Goal: Information Seeking & Learning: Compare options

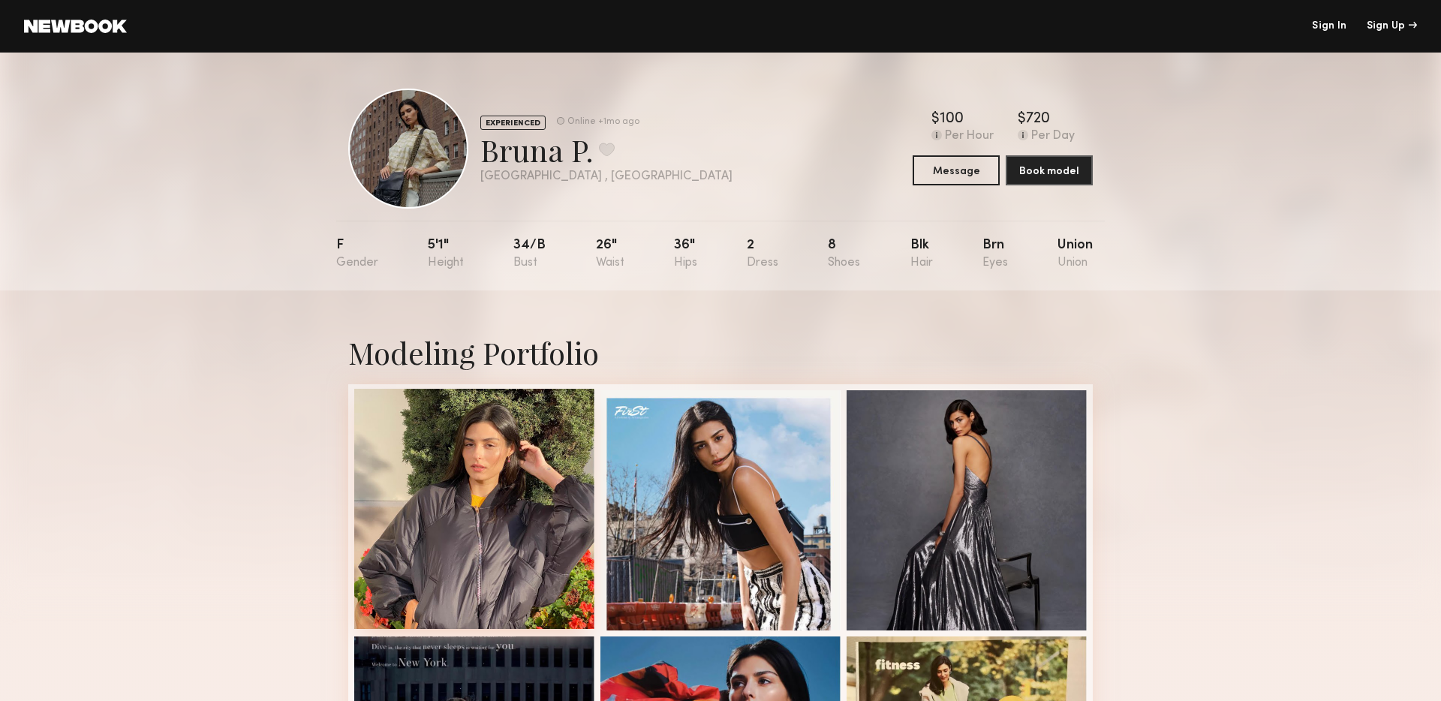
click at [538, 455] on div at bounding box center [474, 509] width 240 height 240
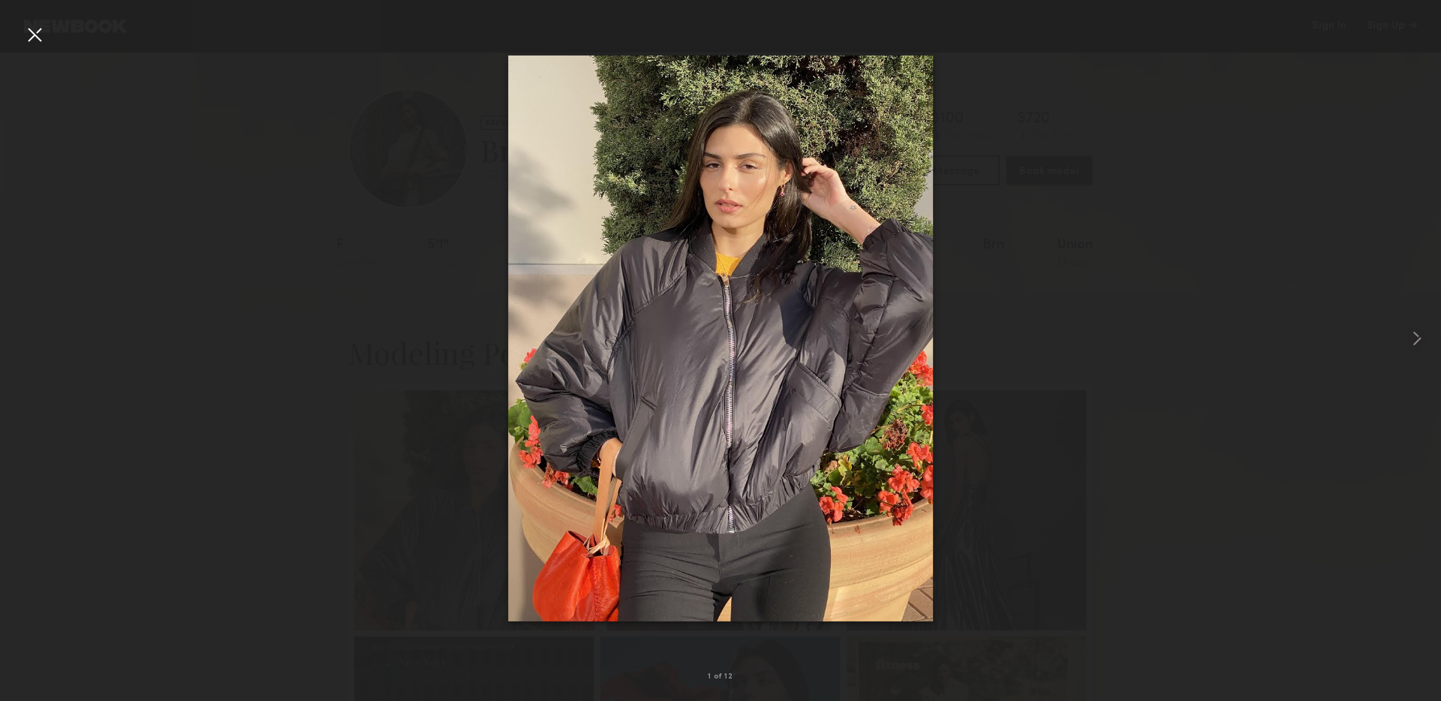
click at [1327, 306] on div at bounding box center [720, 338] width 1441 height 629
click at [1421, 330] on common-icon at bounding box center [1417, 338] width 24 height 24
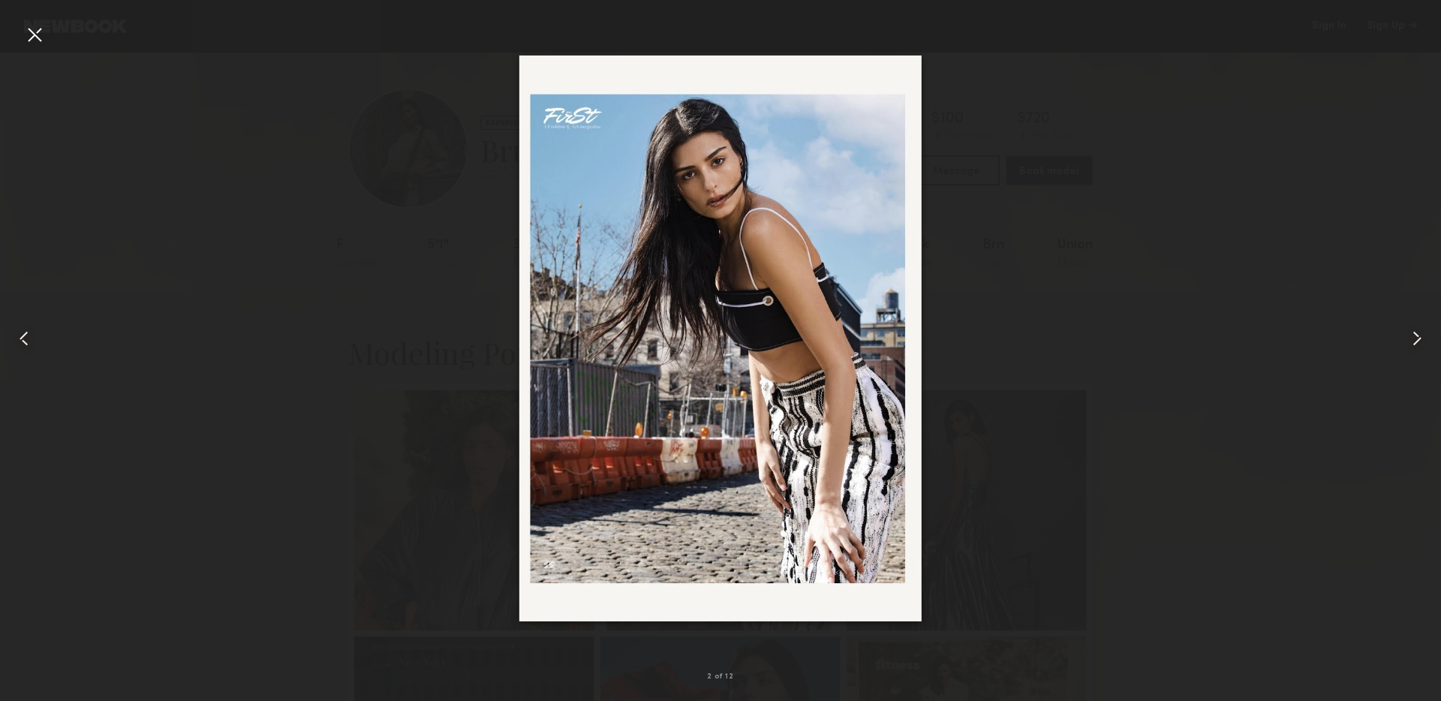
click at [1421, 330] on common-icon at bounding box center [1417, 338] width 24 height 24
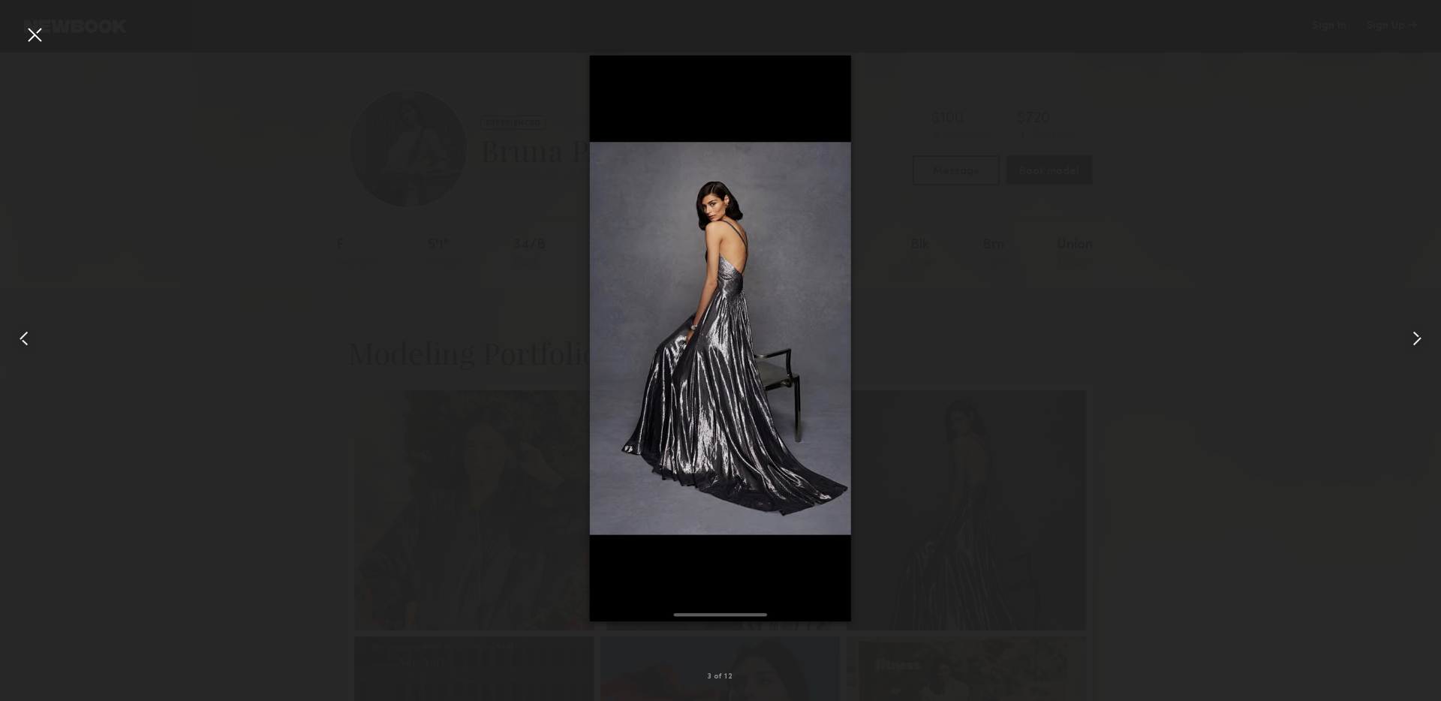
click at [1421, 330] on common-icon at bounding box center [1417, 338] width 24 height 24
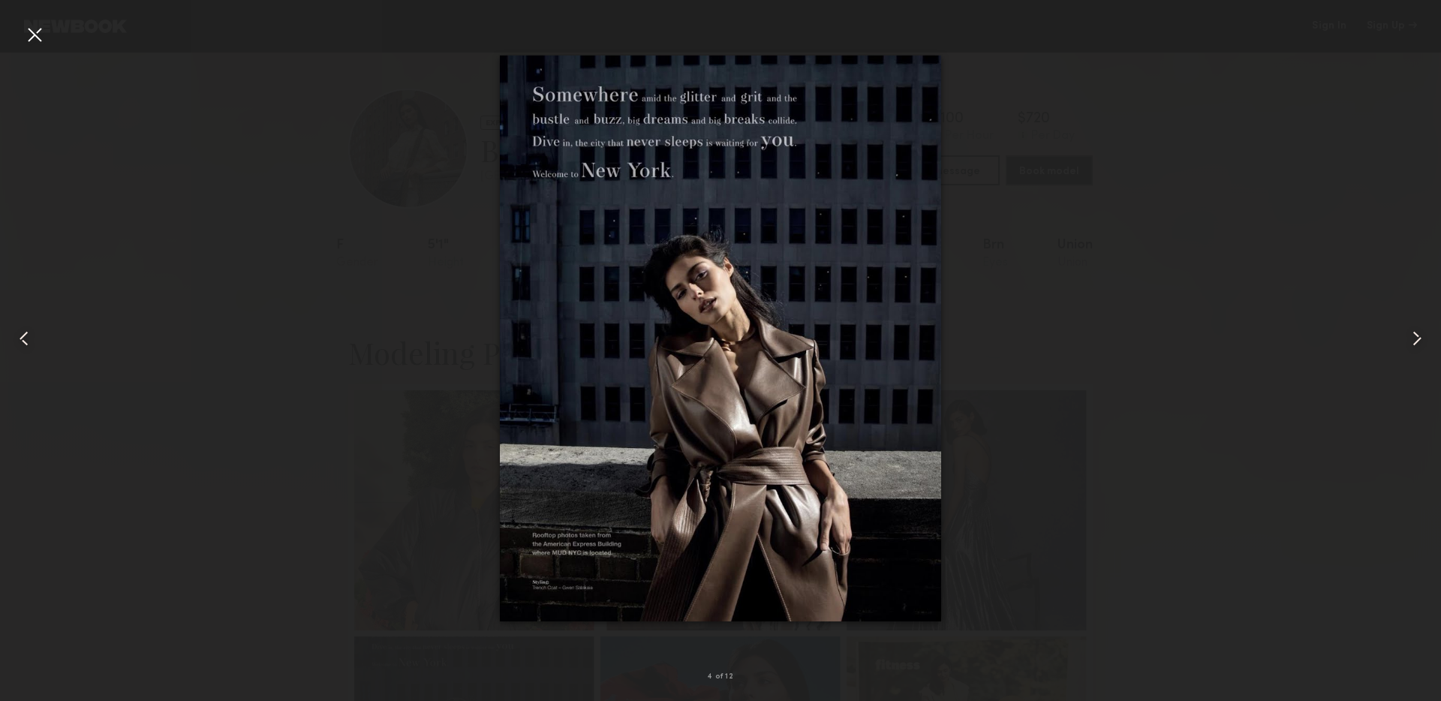
click at [1421, 330] on common-icon at bounding box center [1417, 338] width 24 height 24
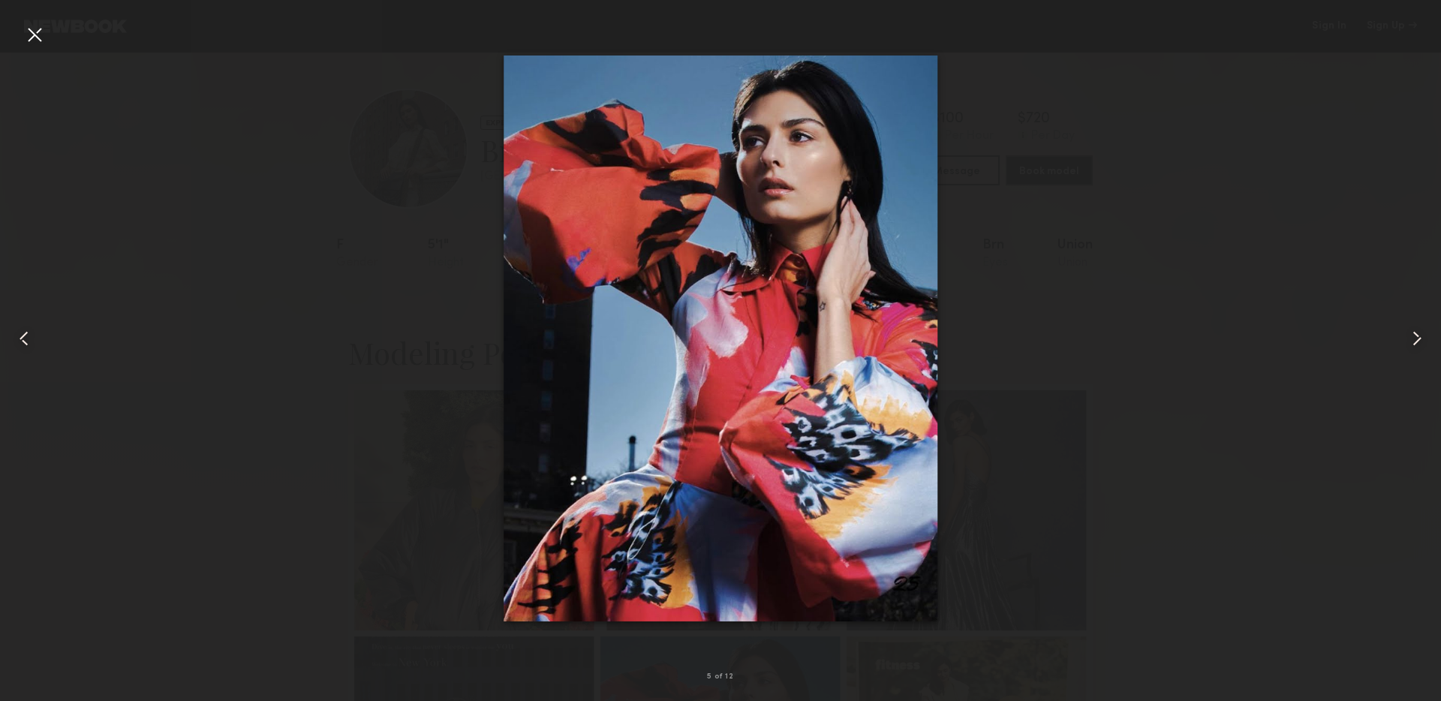
click at [1421, 330] on common-icon at bounding box center [1417, 338] width 24 height 24
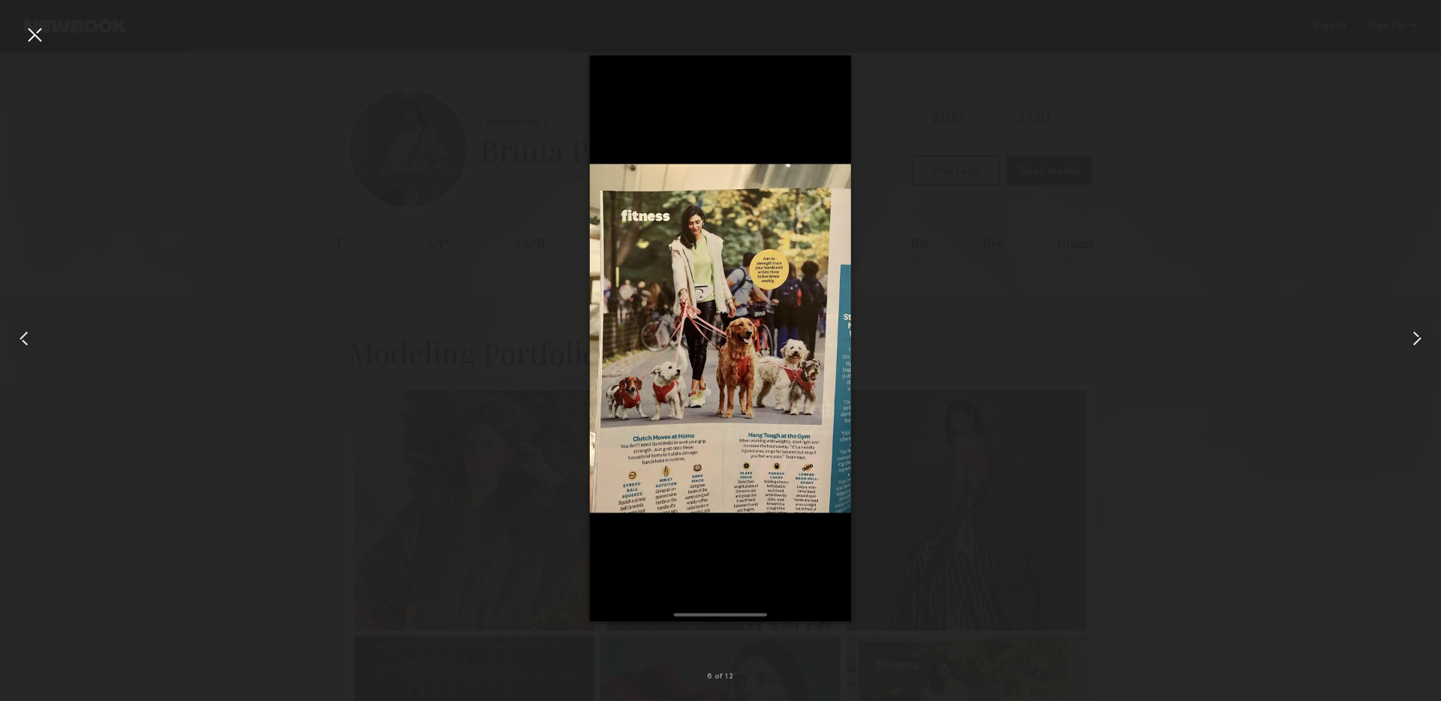
click at [1421, 330] on common-icon at bounding box center [1417, 338] width 24 height 24
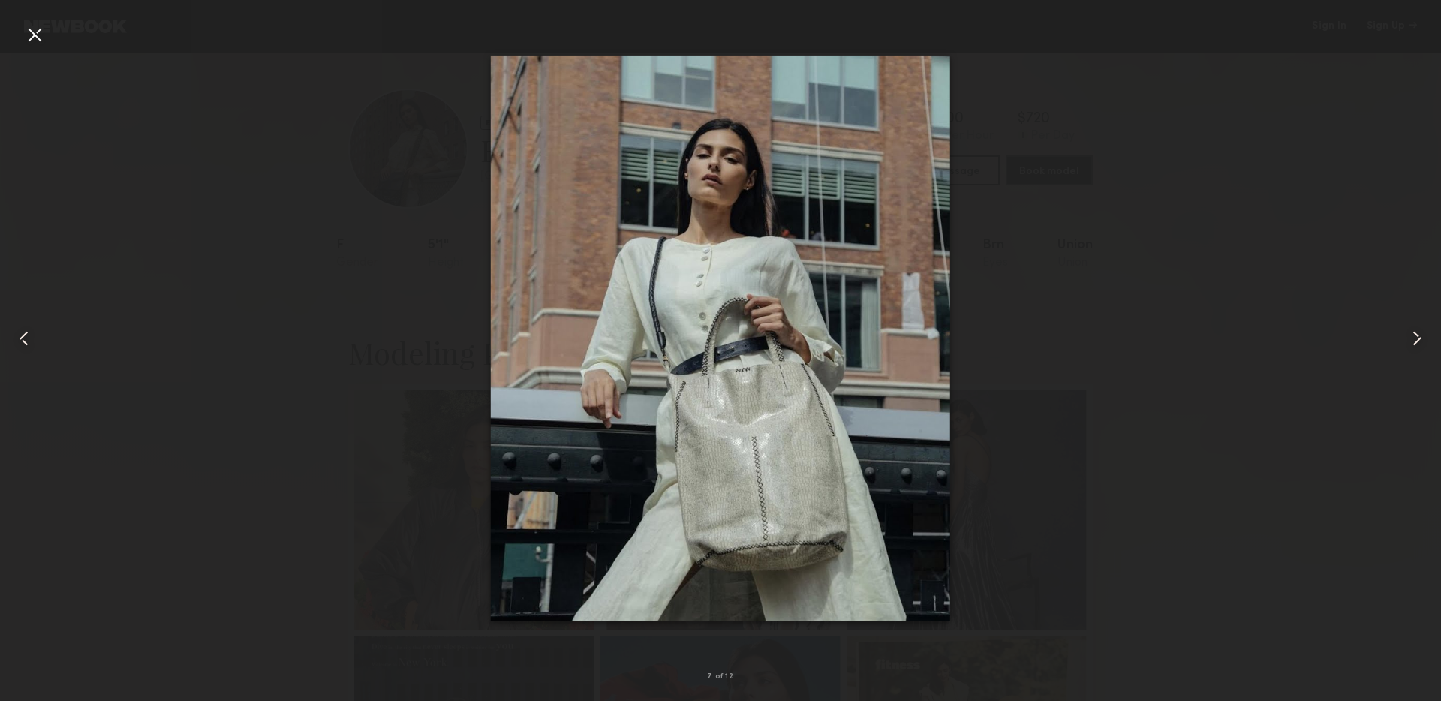
click at [1421, 330] on common-icon at bounding box center [1417, 338] width 24 height 24
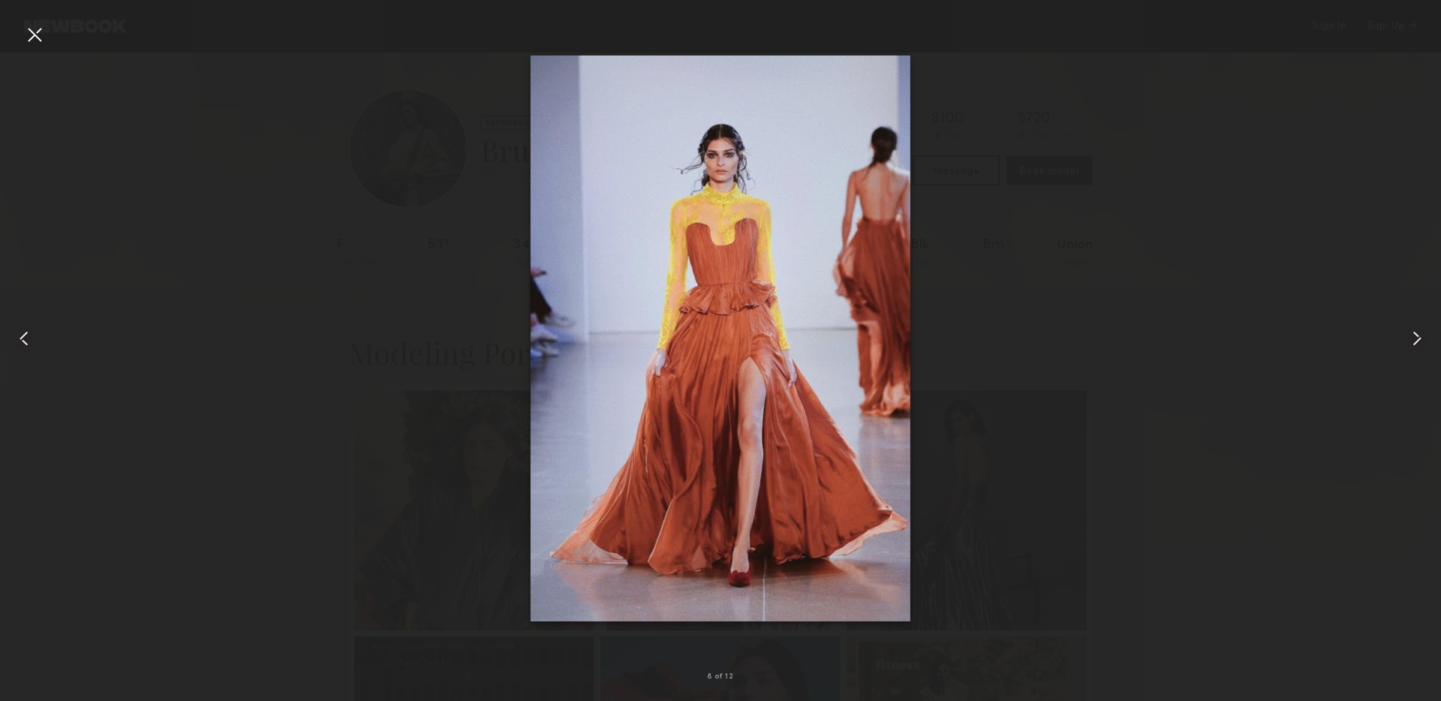
click at [1421, 330] on common-icon at bounding box center [1417, 338] width 24 height 24
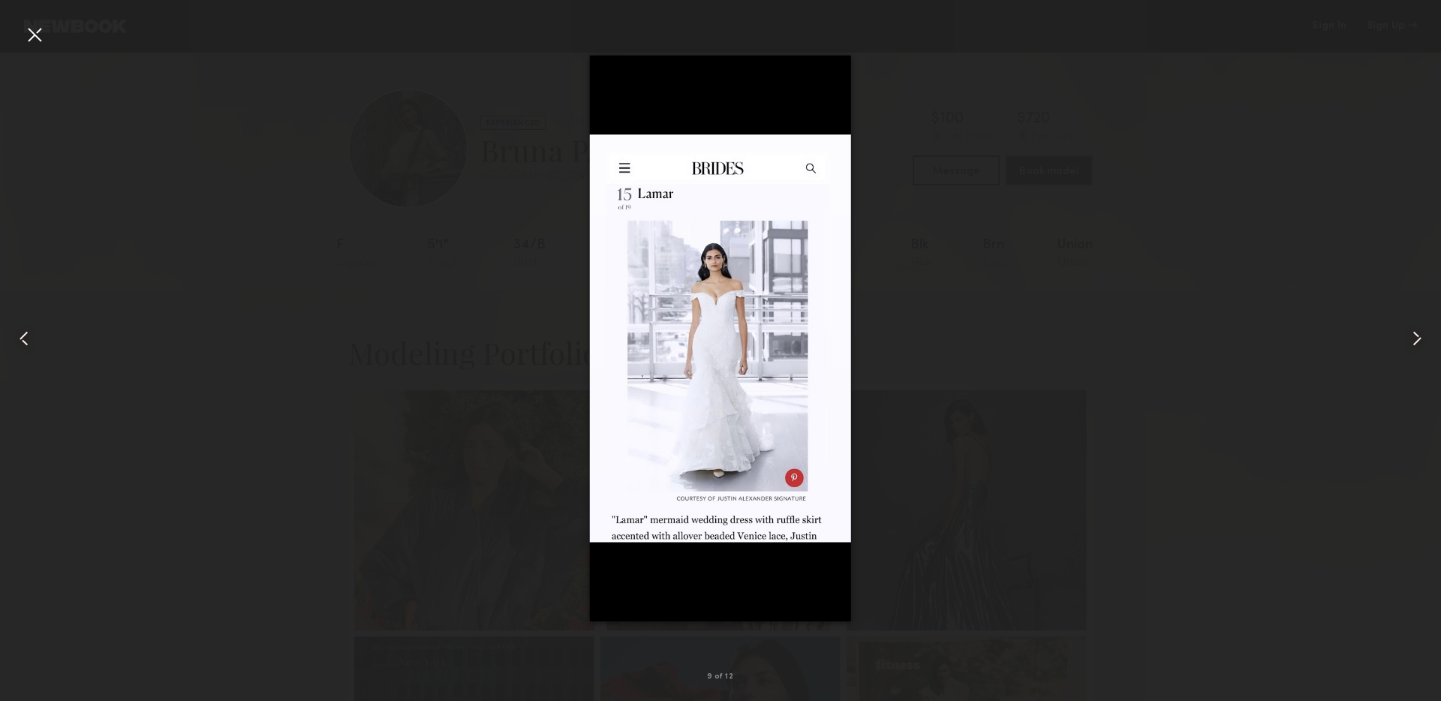
click at [1421, 330] on common-icon at bounding box center [1417, 338] width 24 height 24
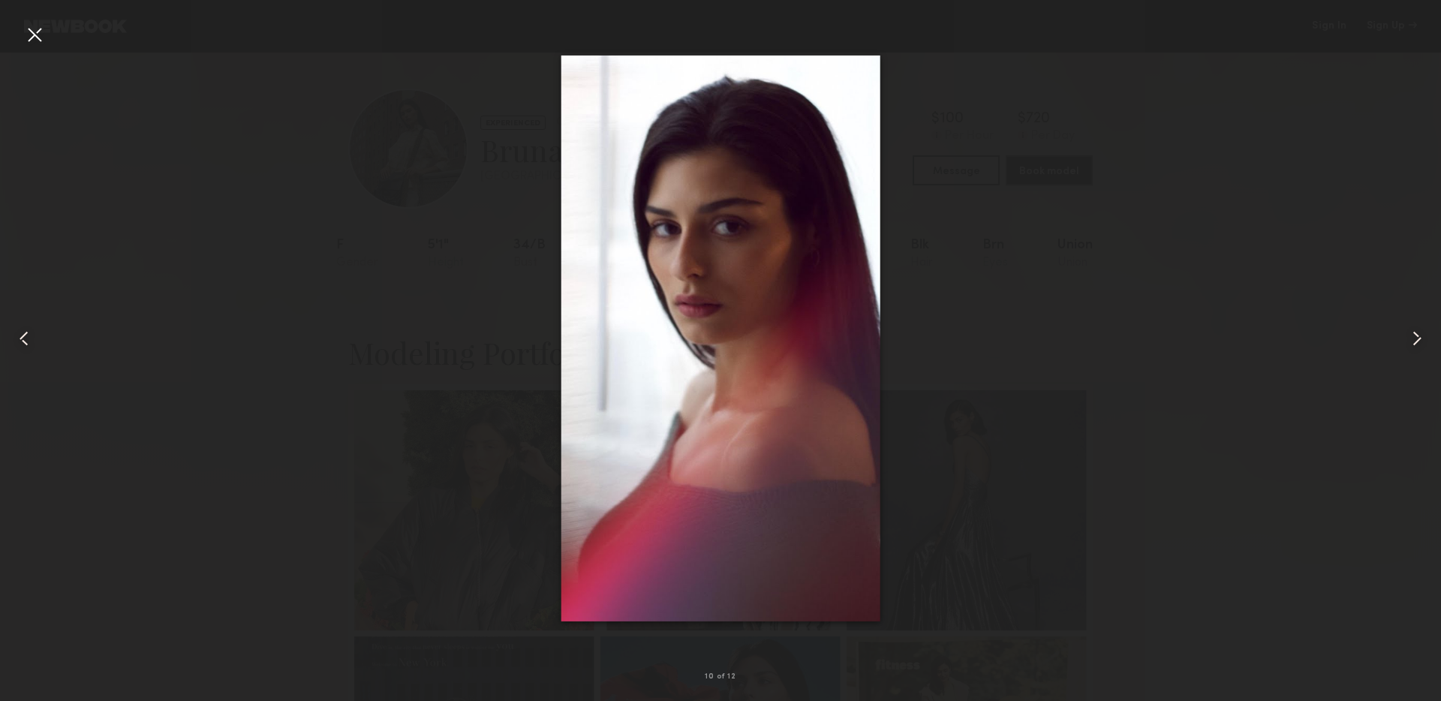
click at [1421, 330] on common-icon at bounding box center [1417, 338] width 24 height 24
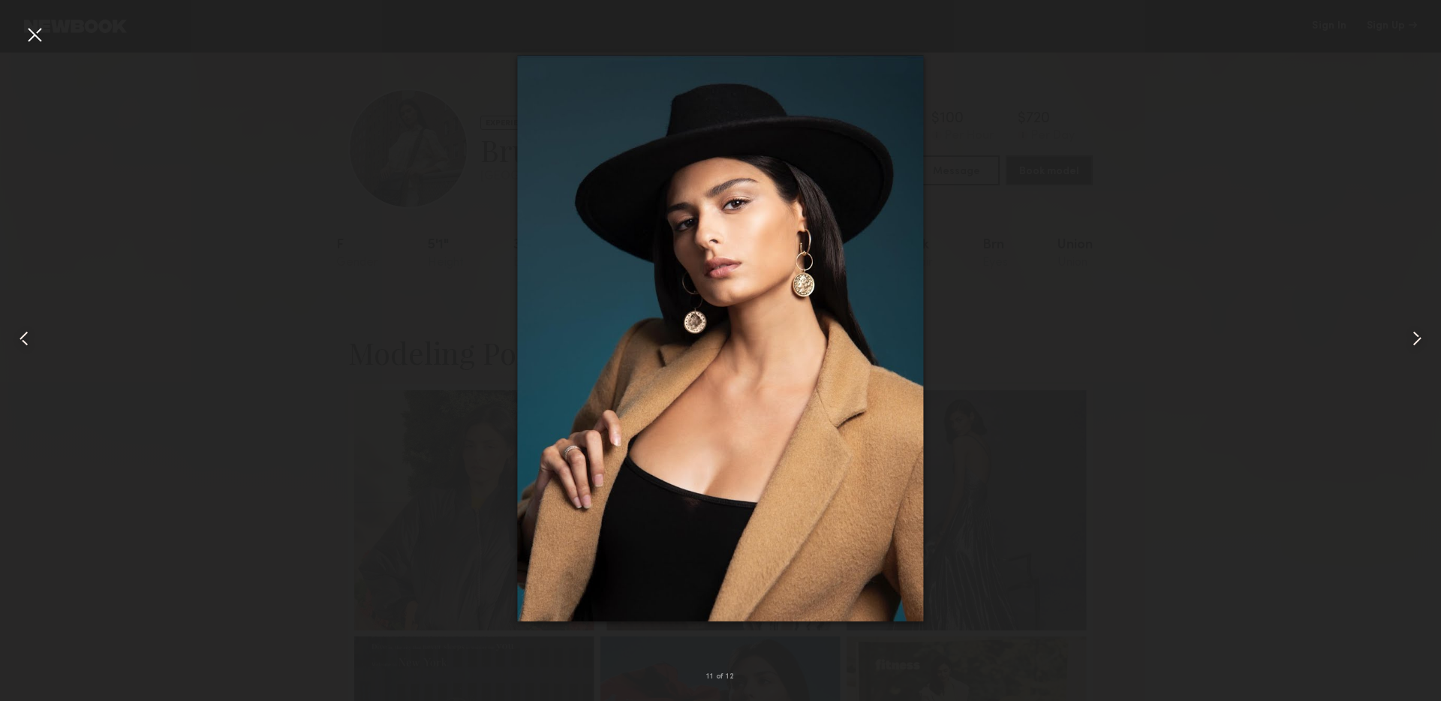
click at [1421, 330] on common-icon at bounding box center [1417, 338] width 24 height 24
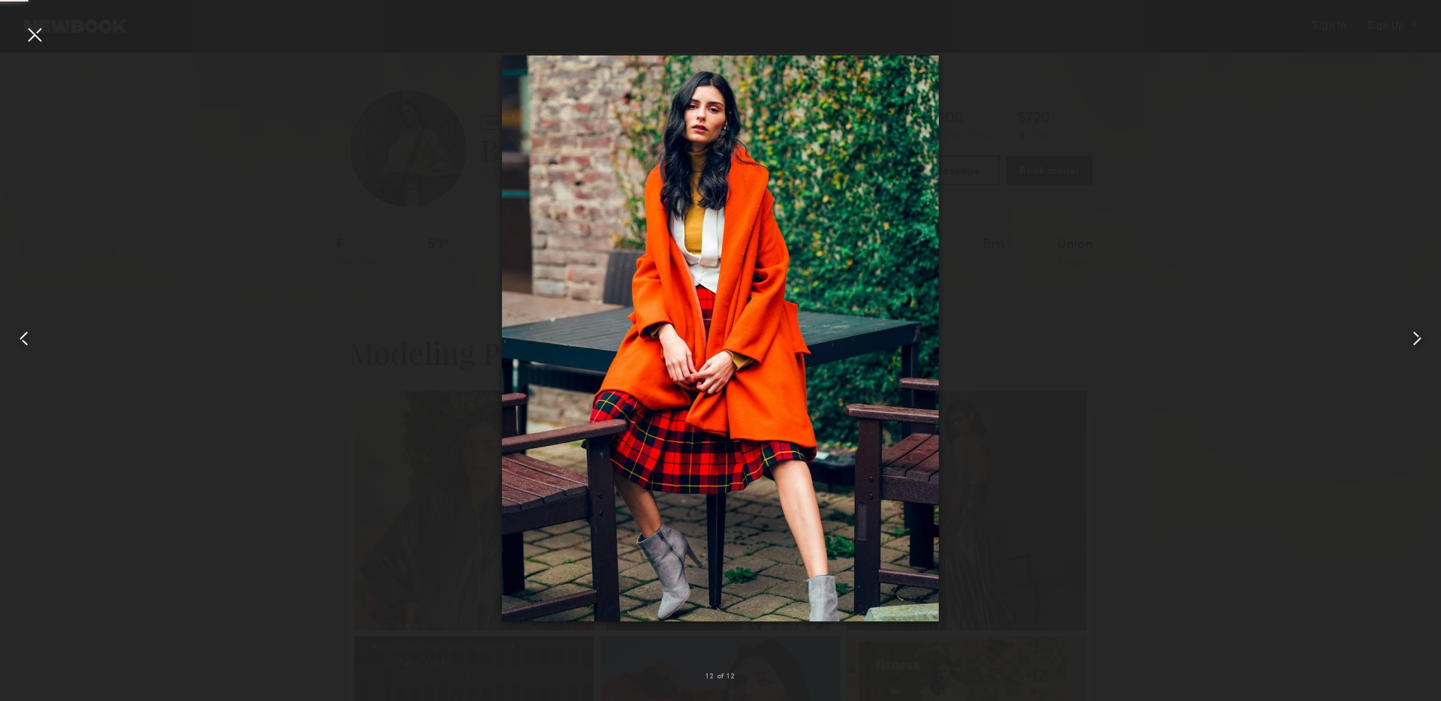
click at [1421, 330] on common-icon at bounding box center [1417, 338] width 24 height 24
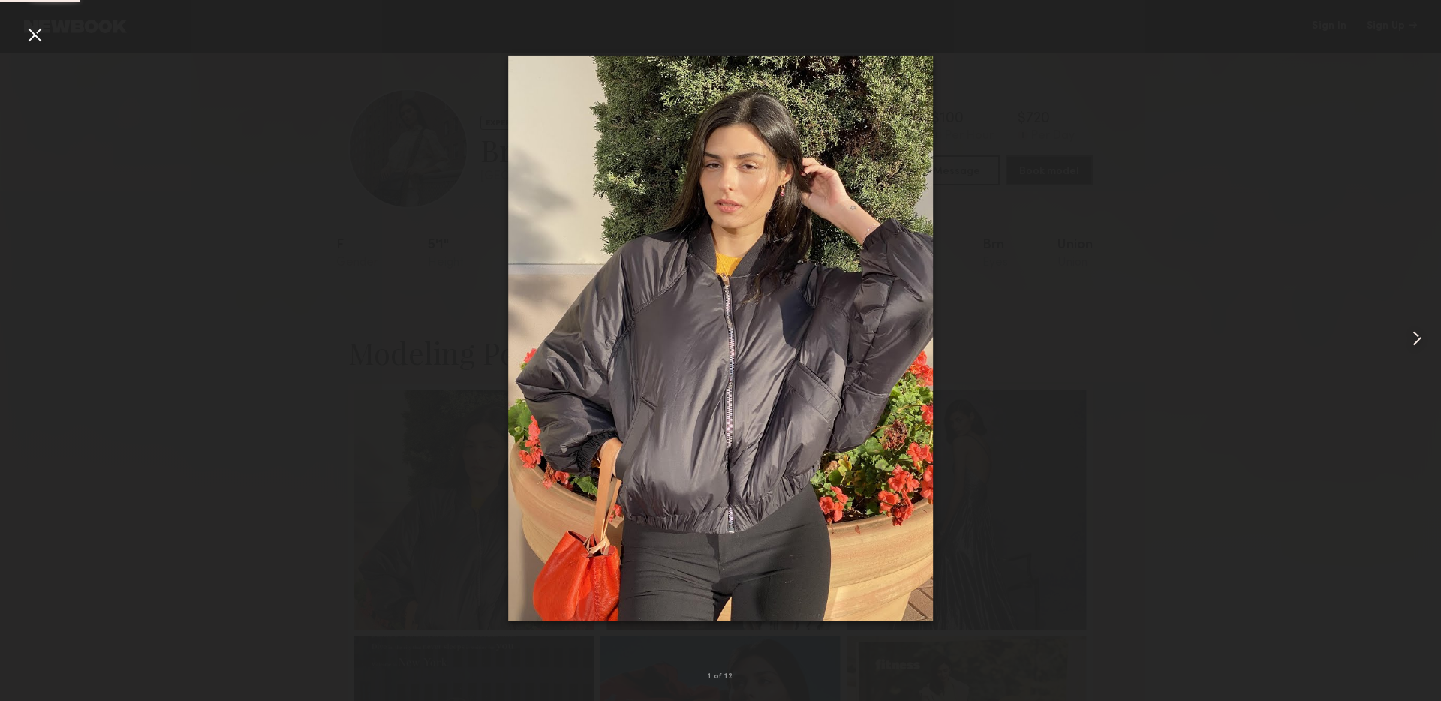
click at [1420, 330] on common-icon at bounding box center [1417, 338] width 24 height 24
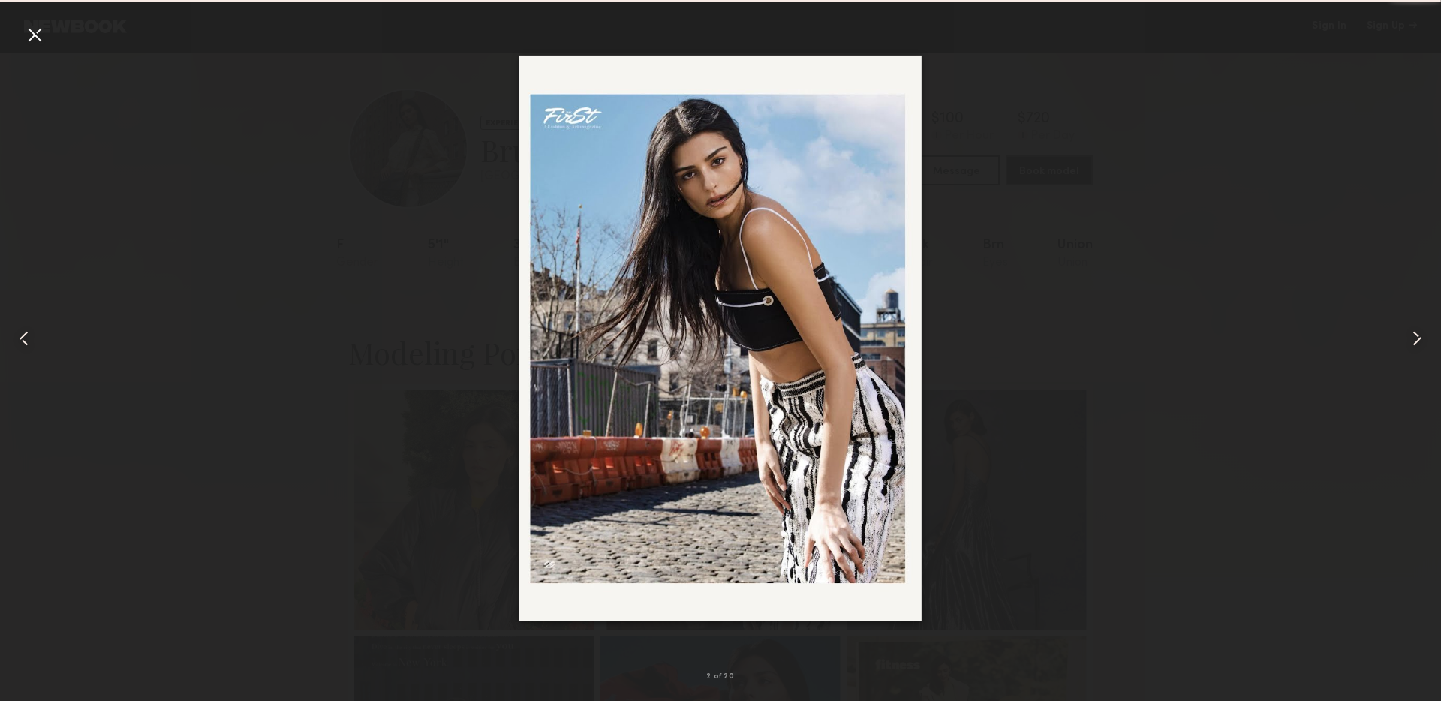
click at [1420, 330] on common-icon at bounding box center [1417, 338] width 24 height 24
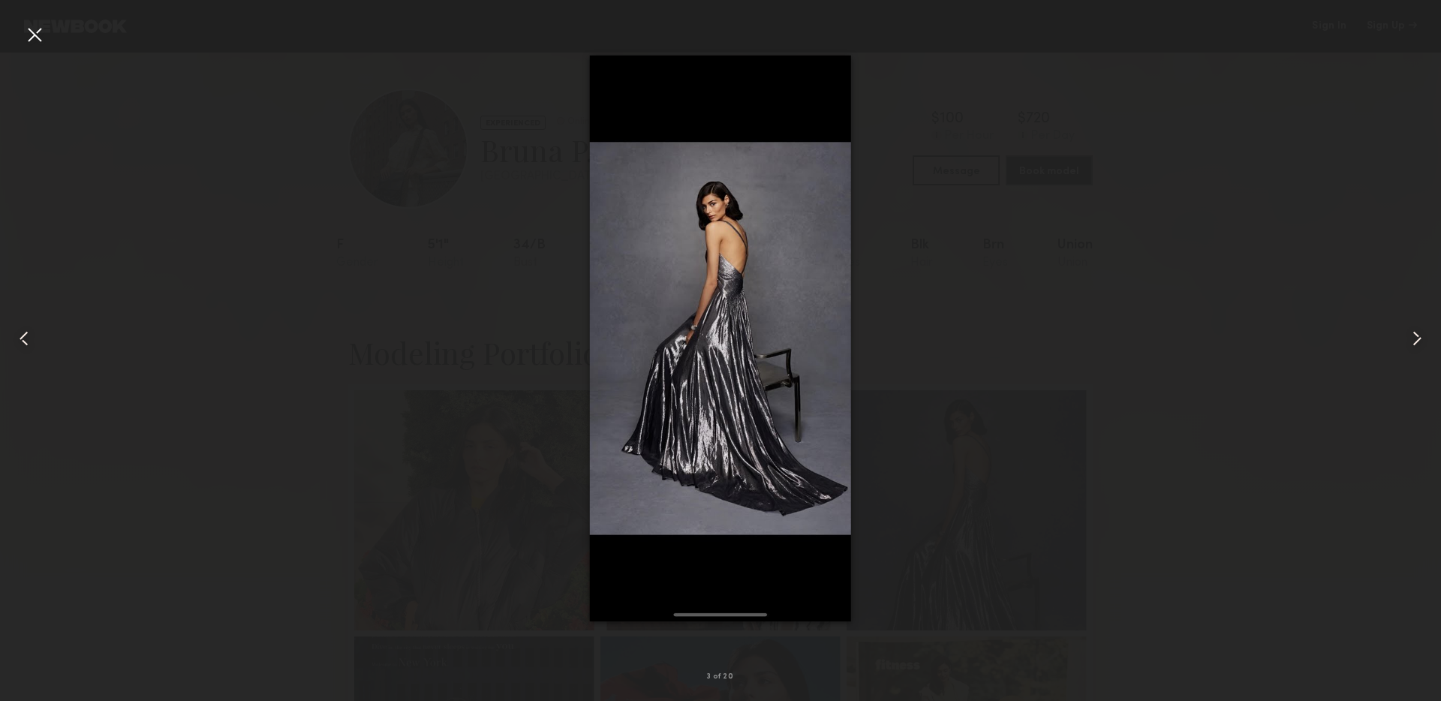
click at [33, 332] on common-icon at bounding box center [24, 338] width 24 height 24
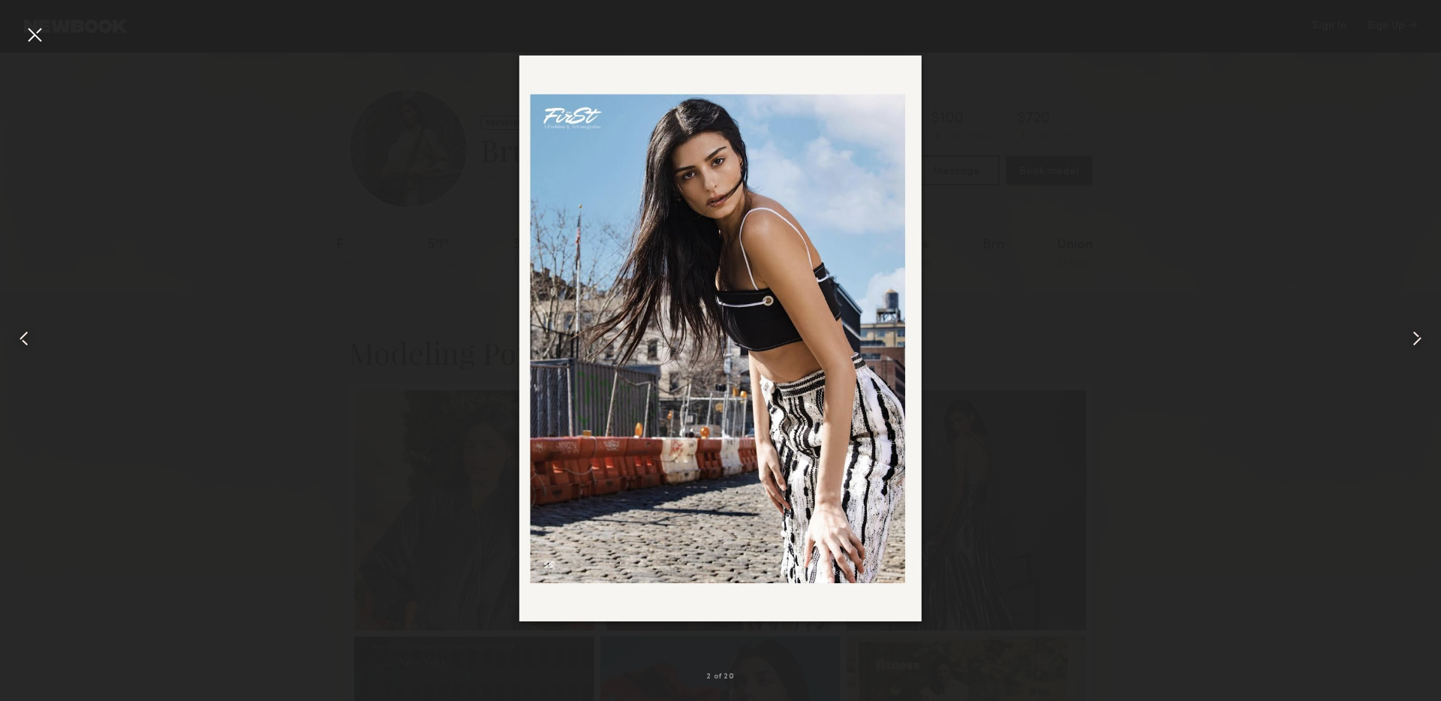
click at [32, 333] on common-icon at bounding box center [24, 338] width 24 height 24
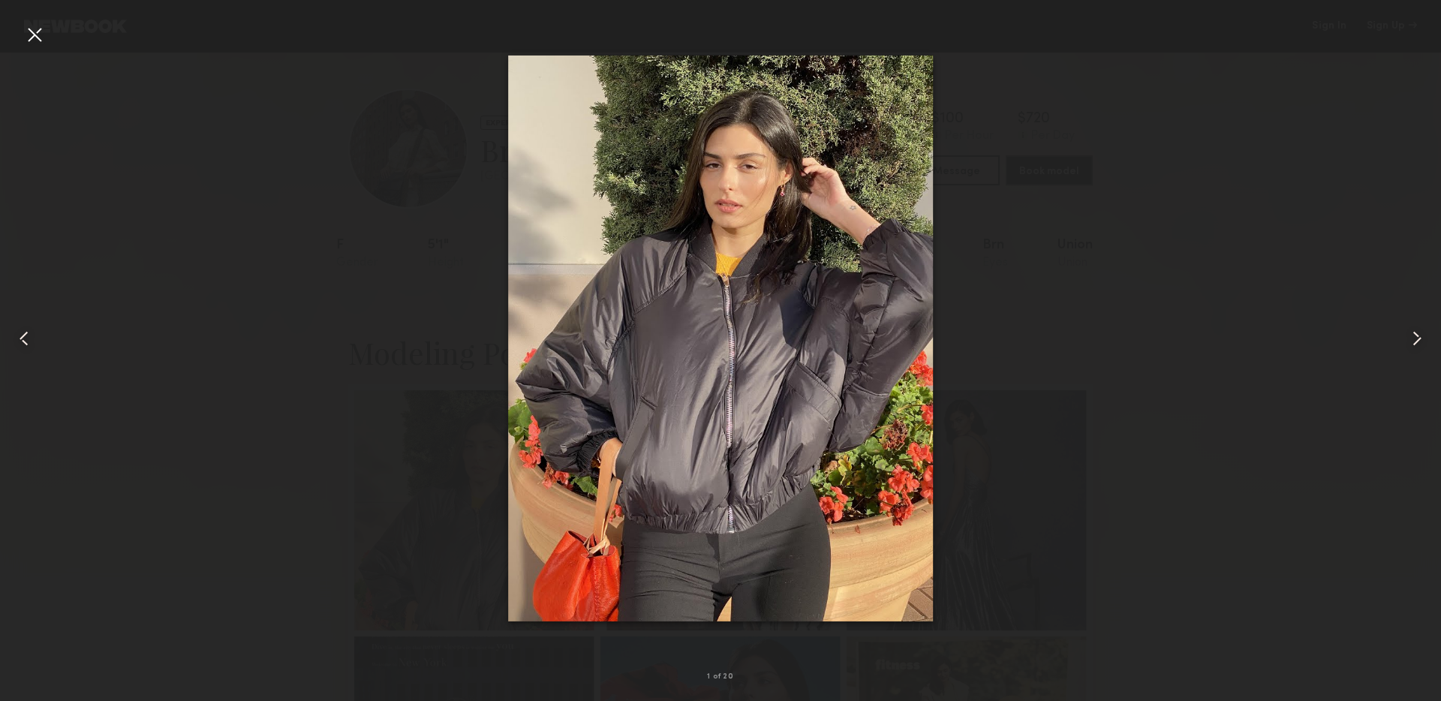
click at [1414, 338] on common-icon at bounding box center [1417, 338] width 24 height 24
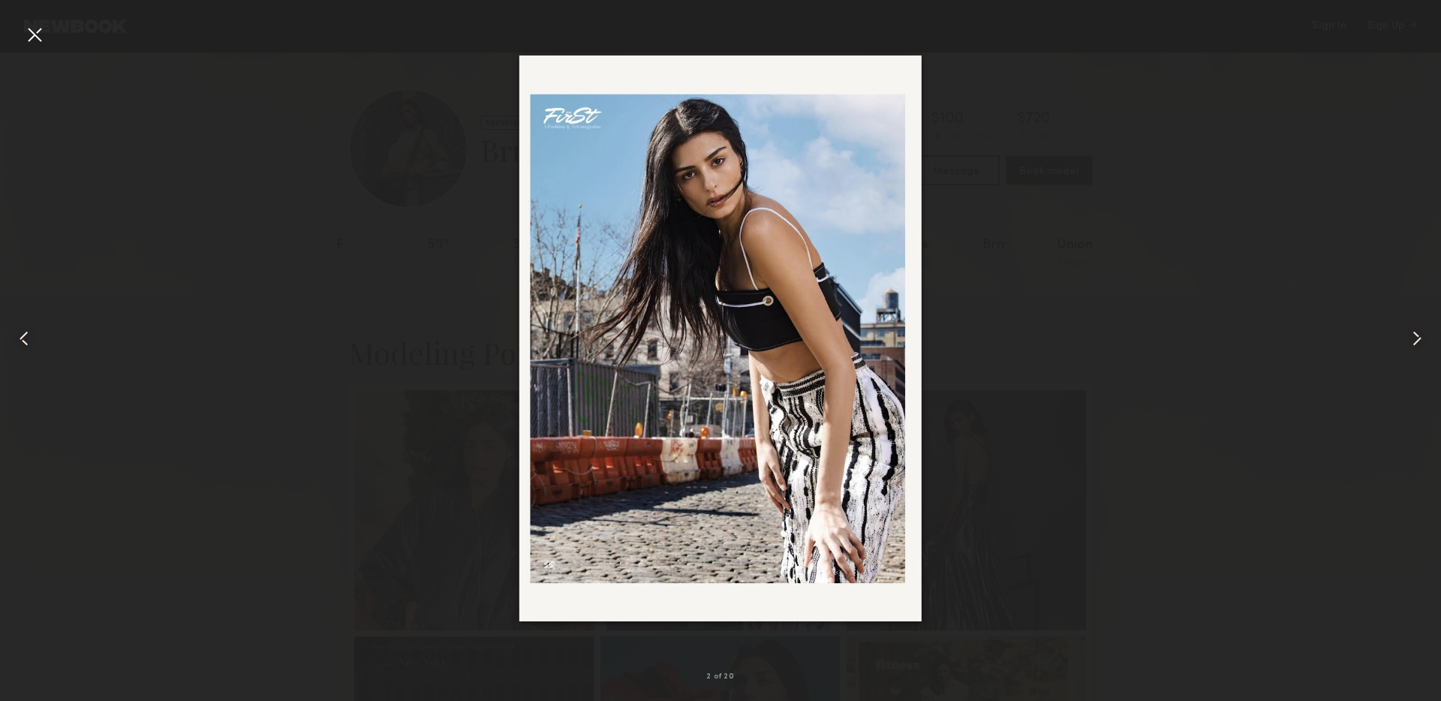
click at [1414, 338] on common-icon at bounding box center [1417, 338] width 24 height 24
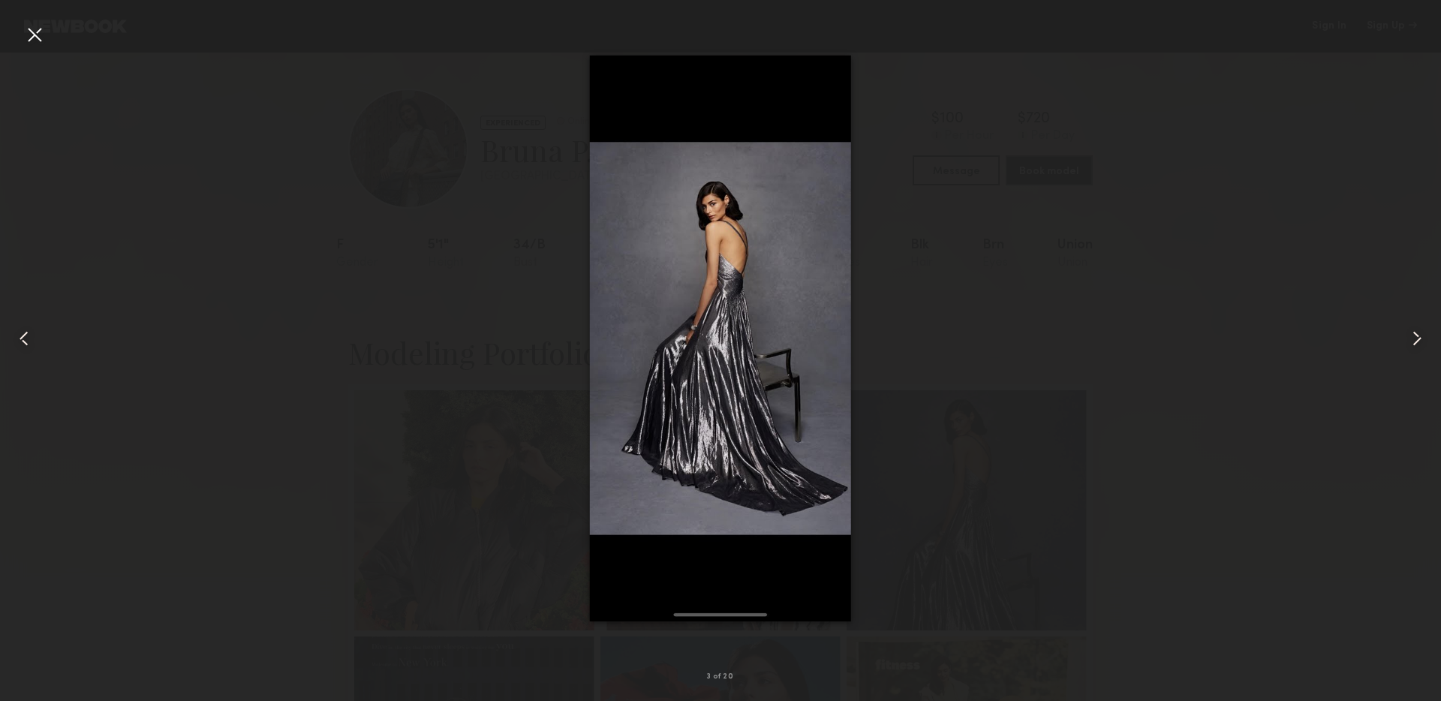
click at [1413, 338] on common-icon at bounding box center [1417, 338] width 24 height 24
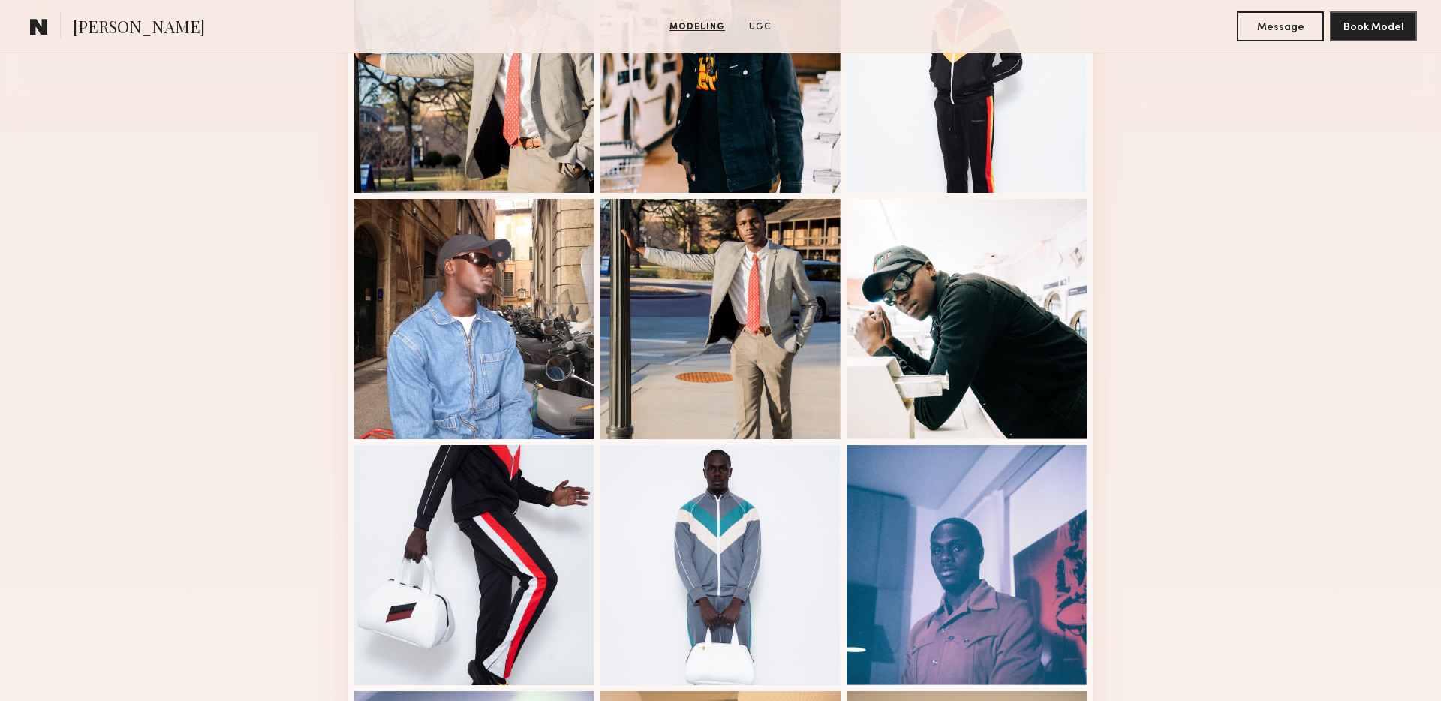
scroll to position [492, 0]
